Goal: Transaction & Acquisition: Purchase product/service

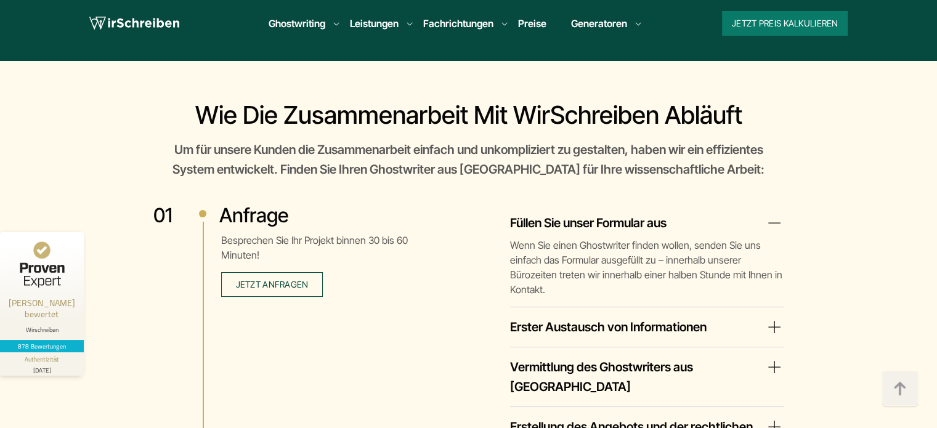
scroll to position [1917, 0]
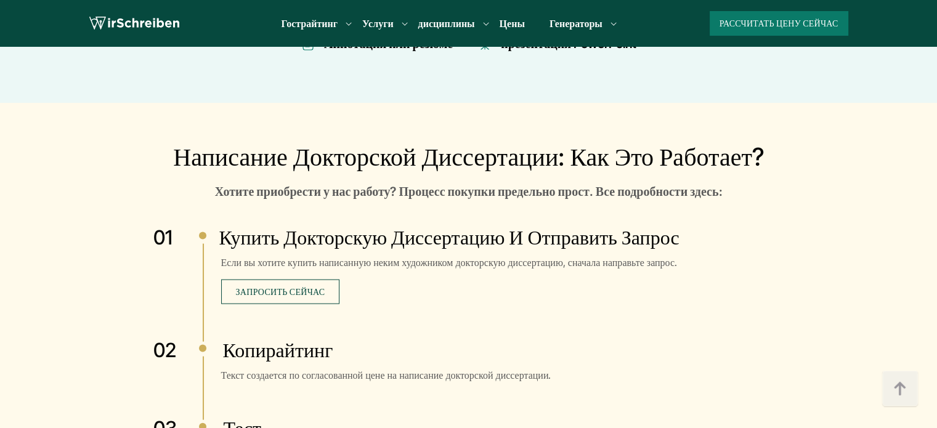
scroll to position [2525, 0]
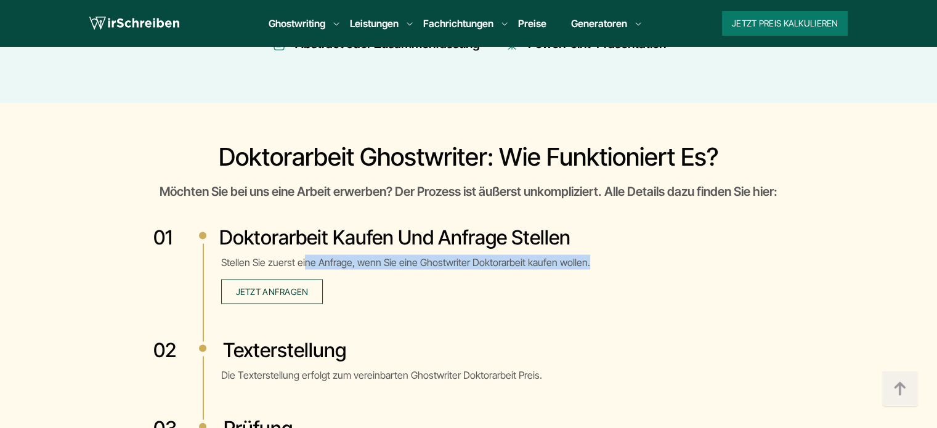
drag, startPoint x: 583, startPoint y: 197, endPoint x: 304, endPoint y: 202, distance: 278.4
click at [304, 255] on p "Stellen Sie zuerst eine Anfrage, wenn Sie eine Ghostwriter Doktorarbeit kaufen …" at bounding box center [502, 279] width 563 height 49
click at [488, 255] on p "Stellen Sie zuerst eine Anfrage, wenn Sie eine Ghostwriter Doktorarbeit kaufen …" at bounding box center [502, 279] width 563 height 49
drag, startPoint x: 544, startPoint y: 198, endPoint x: 415, endPoint y: 203, distance: 130.0
click at [415, 255] on p "Stellen Sie zuerst eine Anfrage, wenn Sie eine Ghostwriter Doktorarbeit kaufen …" at bounding box center [502, 279] width 563 height 49
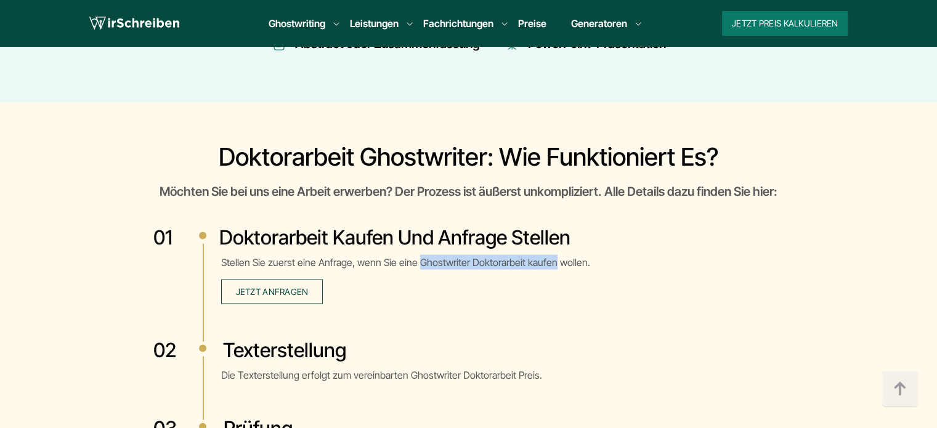
copy p "Ghostwriter Doktorarbeit kaufen"
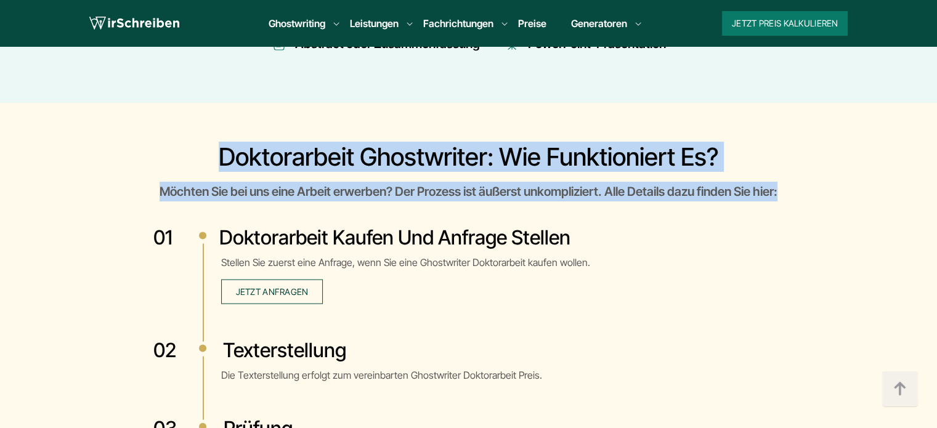
drag, startPoint x: 801, startPoint y: 124, endPoint x: 221, endPoint y: 87, distance: 581.4
copy div "Doktorarbeit Ghostwriter: Wie funktioniert es? Möchten Sie bei uns eine Arbeit …"
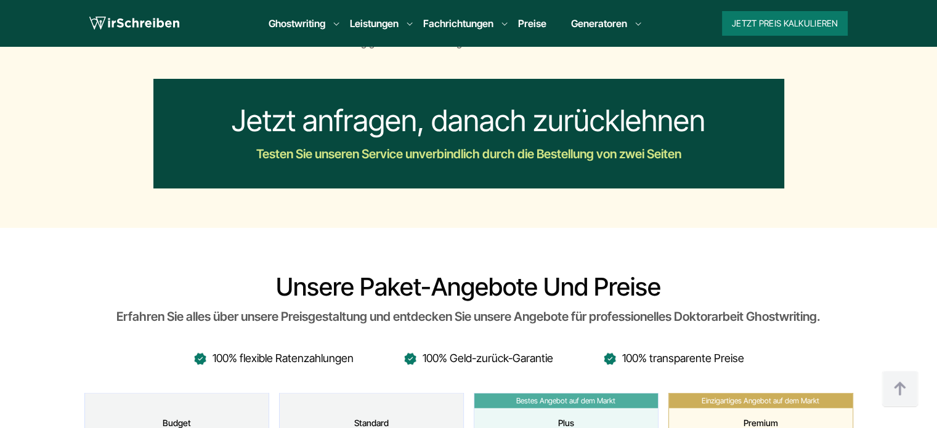
scroll to position [3203, 0]
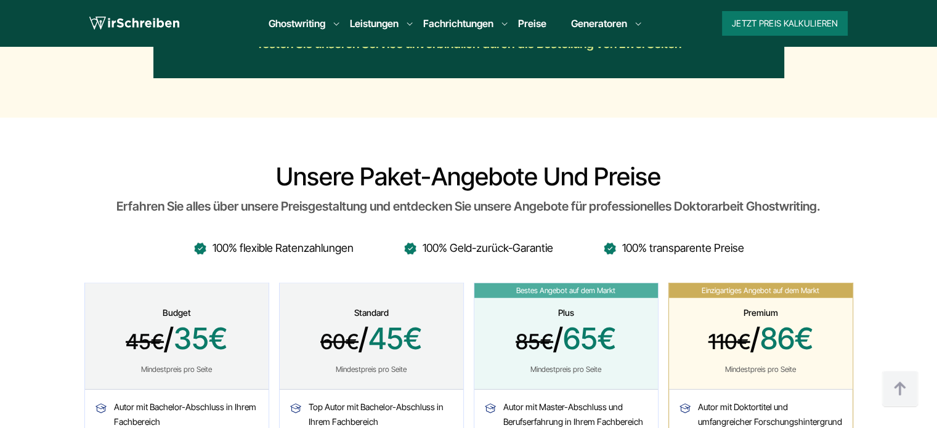
drag, startPoint x: 678, startPoint y: 143, endPoint x: 819, endPoint y: 136, distance: 140.6
click at [819, 196] on div "Erfahren Sie alles über unsere Preisgestaltung und entdecken Sie unsere Angebot…" at bounding box center [468, 206] width 769 height 20
copy div "Doktorarbeit Ghostwriting"
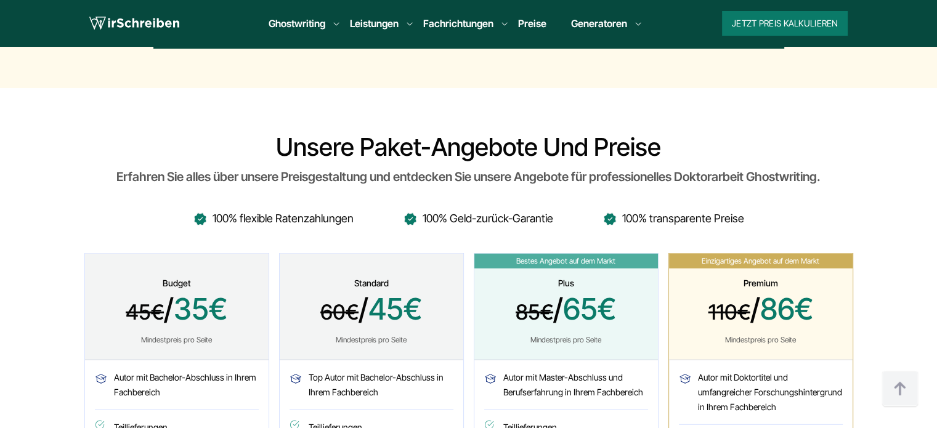
scroll to position [3141, 0]
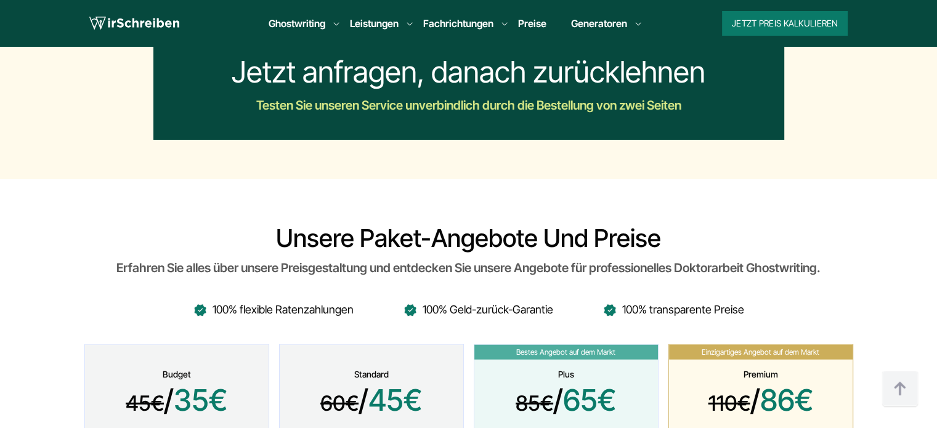
click at [535, 24] on link "Preise" at bounding box center [532, 23] width 28 height 12
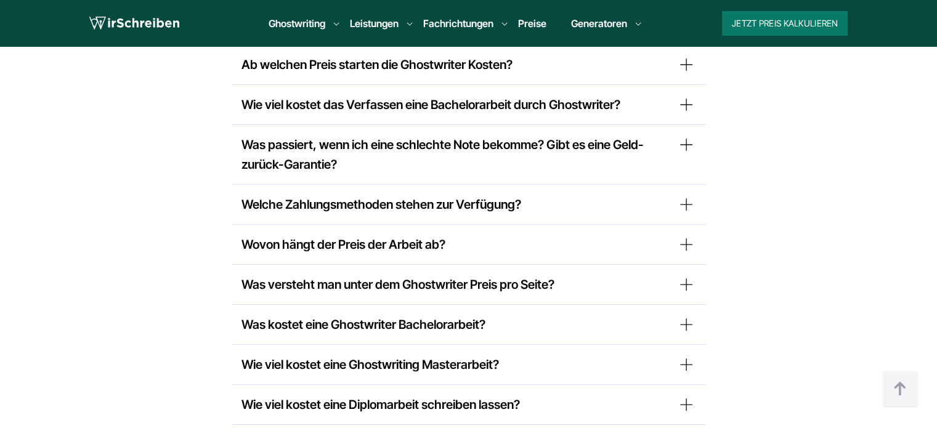
scroll to position [7637, 0]
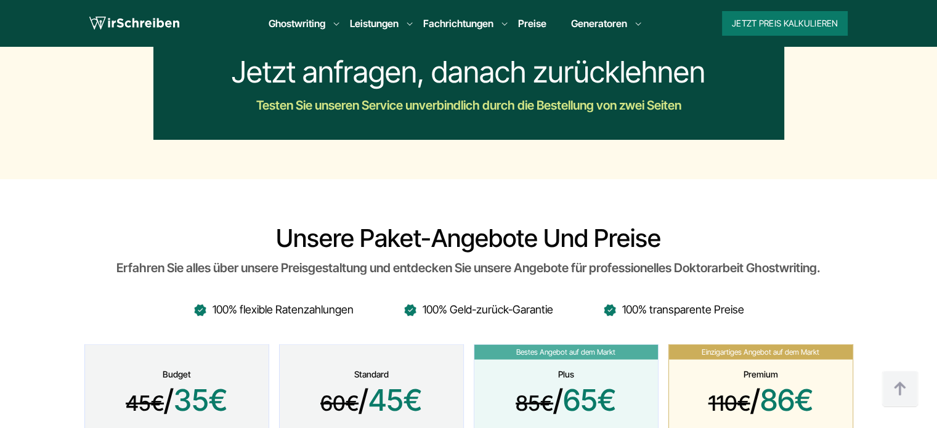
scroll to position [3141, 0]
